Goal: Task Accomplishment & Management: Complete application form

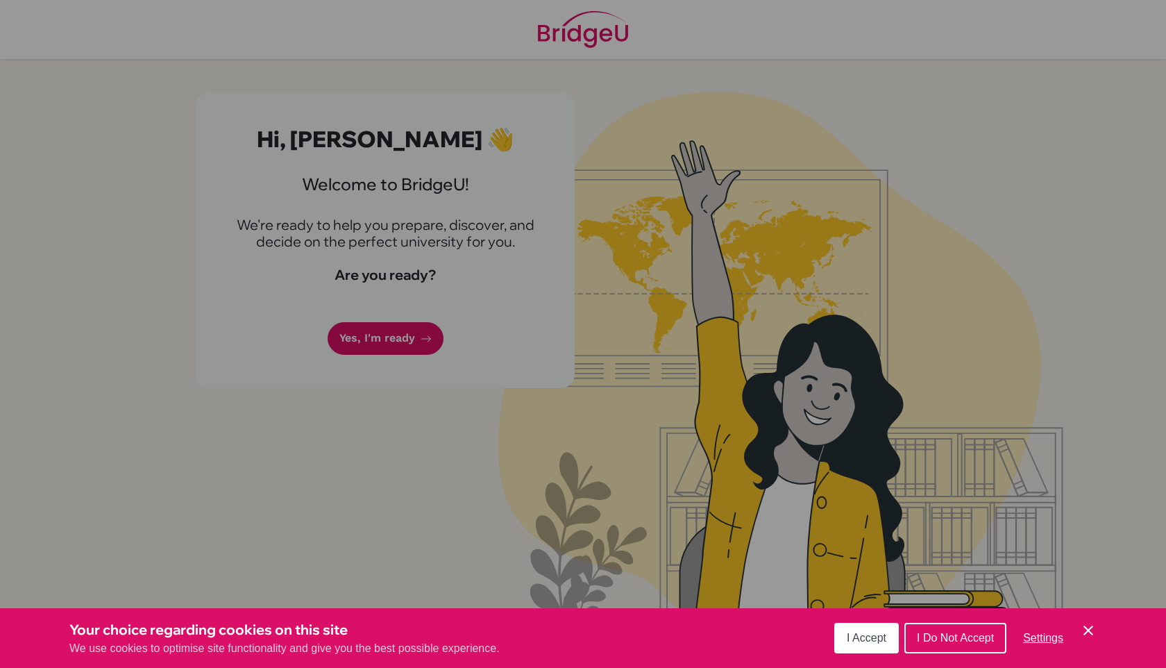
click at [950, 651] on button "I Do Not Accept" at bounding box center [956, 638] width 102 height 31
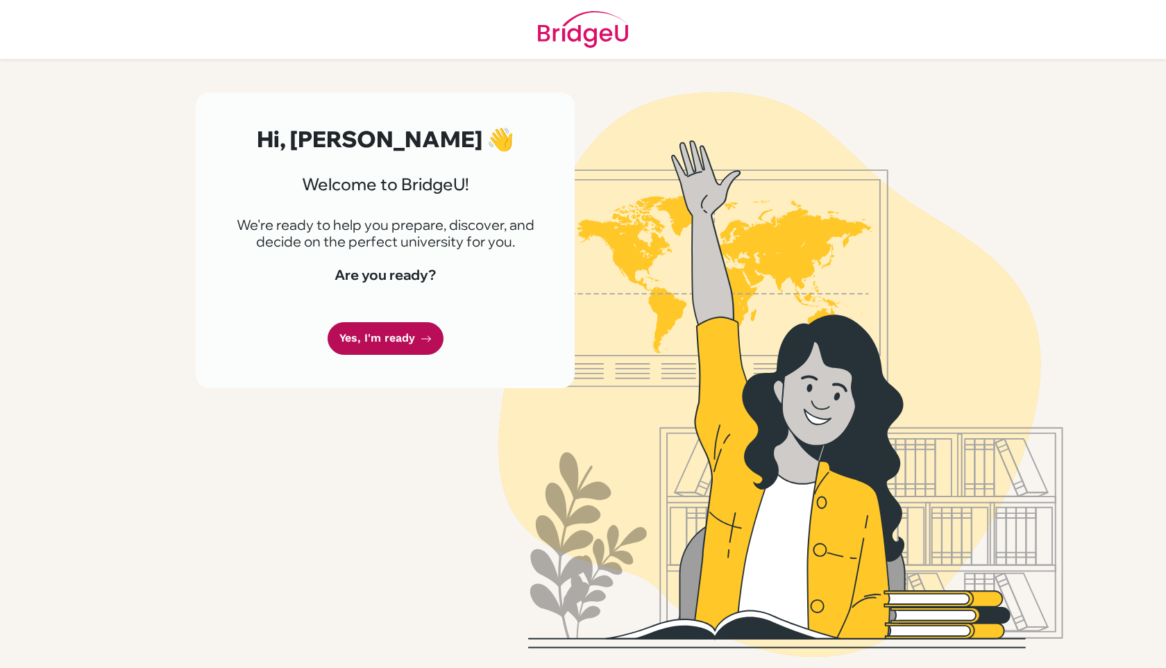
click at [417, 324] on link "Yes, I'm ready" at bounding box center [386, 338] width 116 height 33
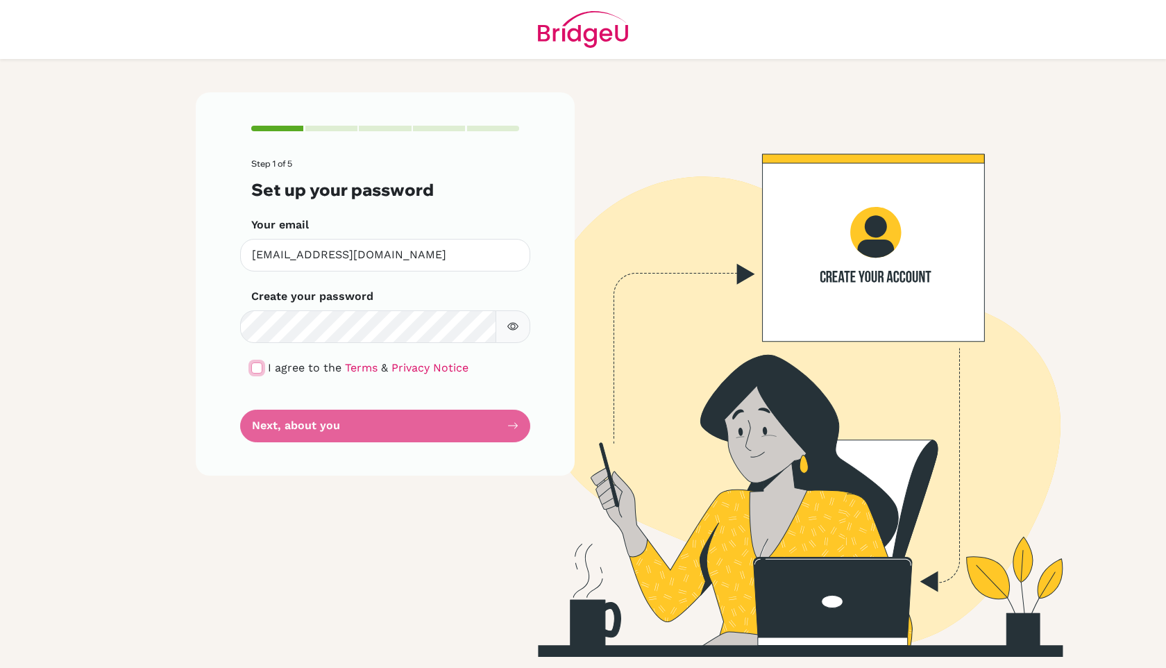
click at [258, 367] on input "checkbox" at bounding box center [256, 367] width 11 height 11
checkbox input "true"
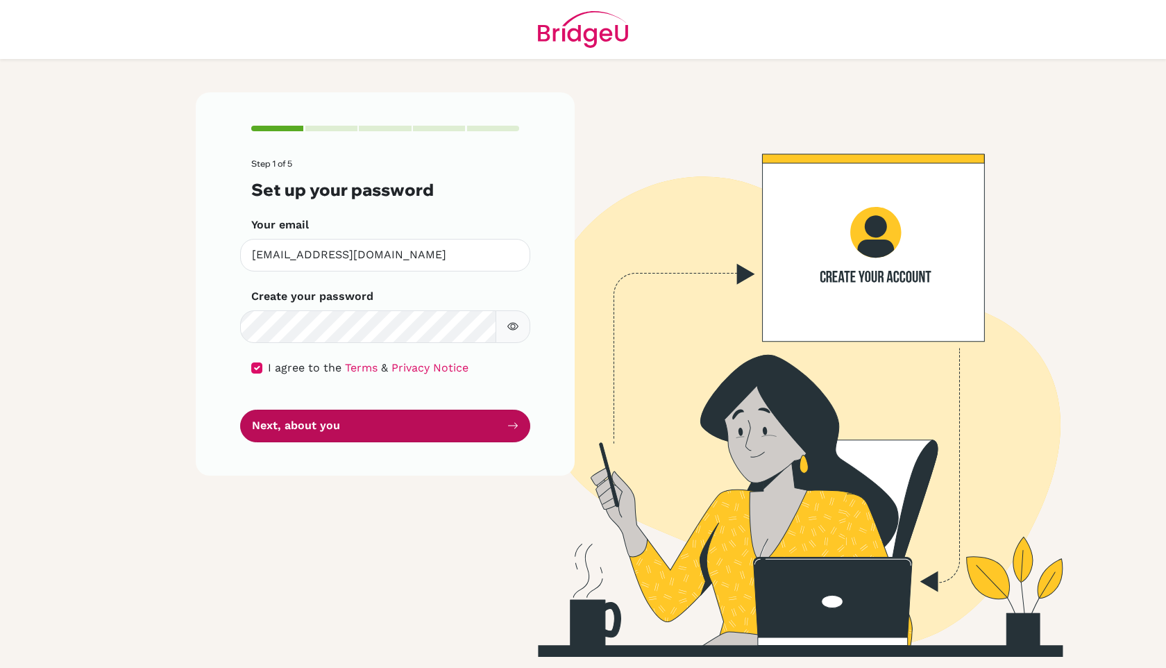
click at [305, 428] on button "Next, about you" at bounding box center [385, 426] width 290 height 33
